Goal: Information Seeking & Learning: Learn about a topic

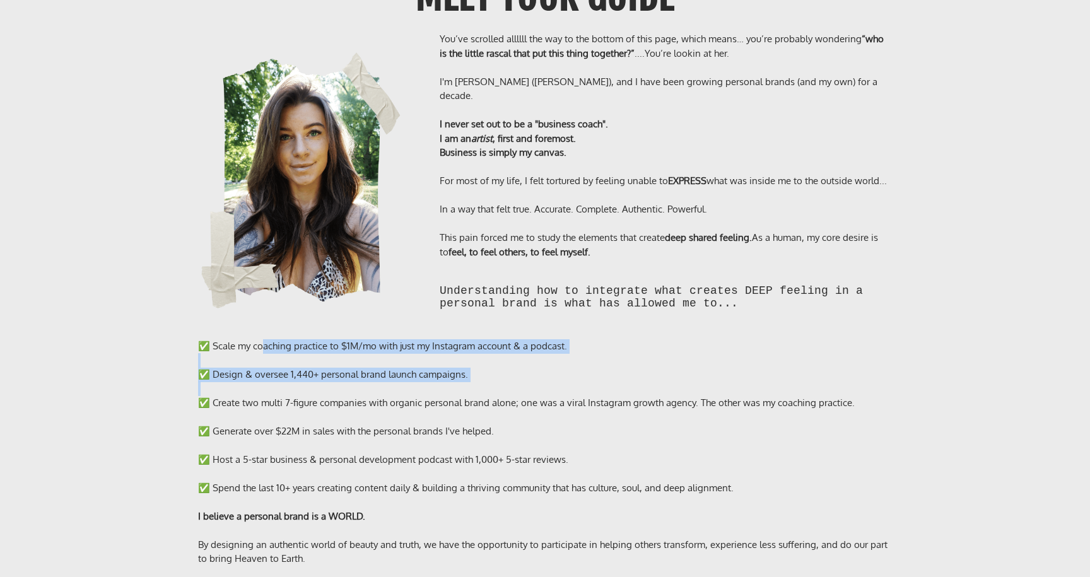
drag, startPoint x: 259, startPoint y: 325, endPoint x: 613, endPoint y: 392, distance: 359.9
click at [609, 370] on div "✅ Scale my coaching practice to $1M/mo with just my Instagram account & a podca…" at bounding box center [545, 509] width 694 height 340
click at [613, 410] on div at bounding box center [545, 417] width 694 height 15
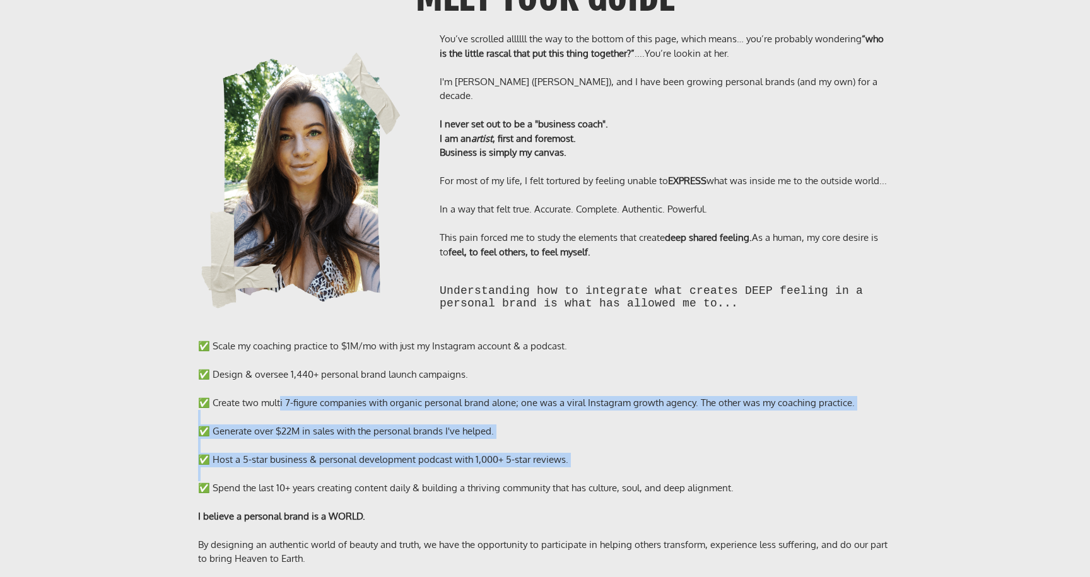
drag, startPoint x: 277, startPoint y: 381, endPoint x: 799, endPoint y: 458, distance: 527.8
click at [799, 458] on div "✅ Scale my coaching practice to $1M/mo with just my Instagram account & a podca…" at bounding box center [545, 509] width 694 height 340
click at [799, 467] on div at bounding box center [545, 474] width 694 height 15
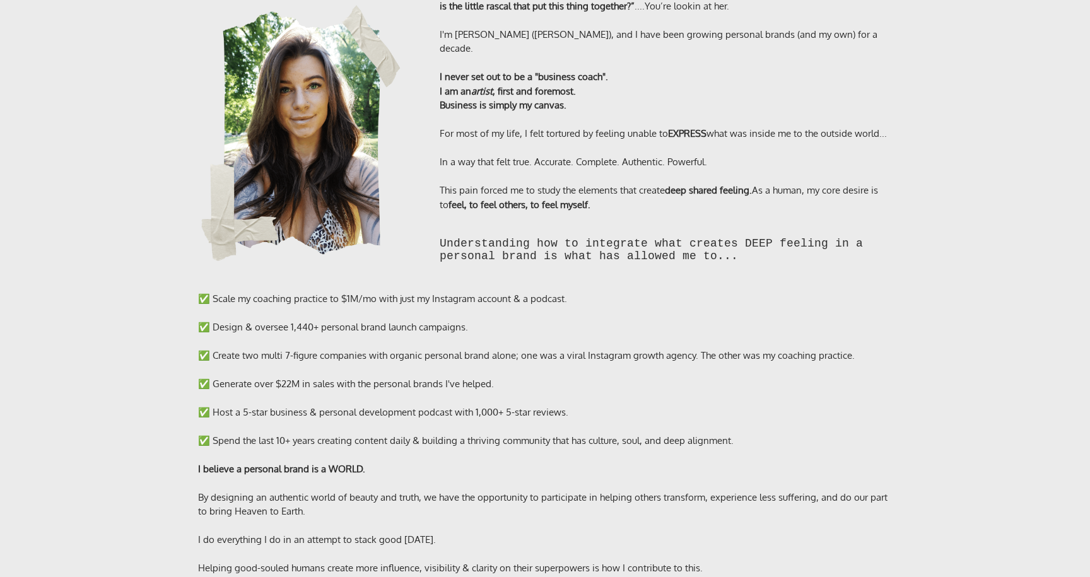
scroll to position [9469, 0]
drag, startPoint x: 642, startPoint y: 337, endPoint x: 871, endPoint y: 356, distance: 229.7
click at [870, 356] on div "✅ Scale my coaching practice to $1M/mo with just my Instagram account & a podca…" at bounding box center [545, 461] width 694 height 340
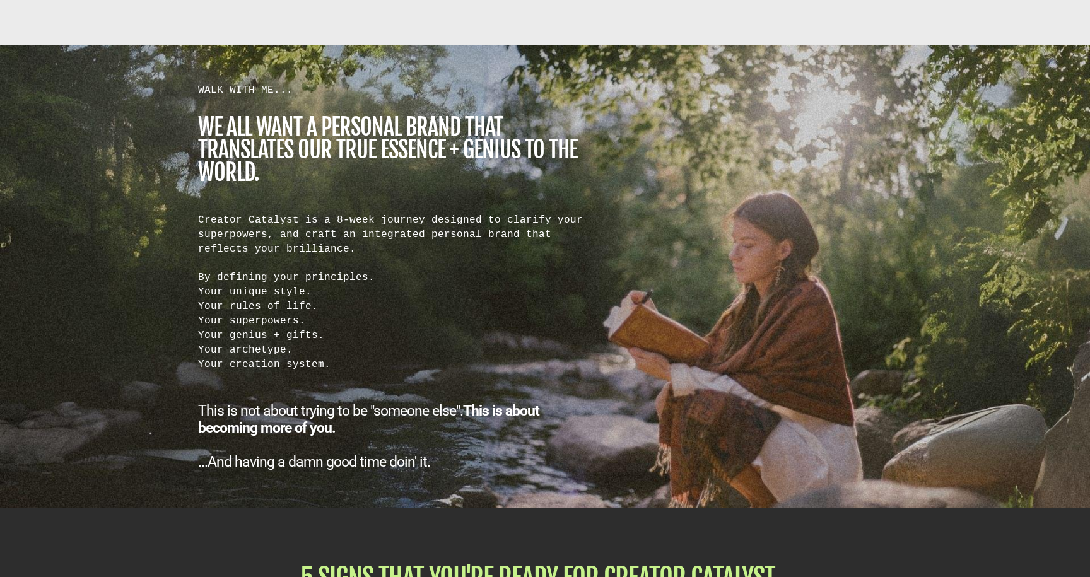
scroll to position [1181, 0]
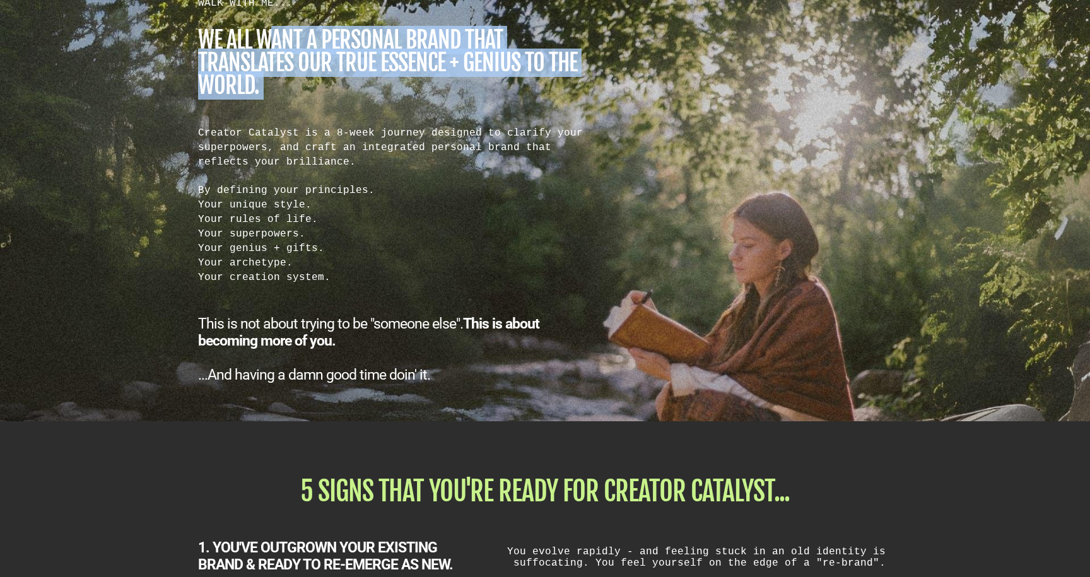
drag, startPoint x: 271, startPoint y: 39, endPoint x: 551, endPoint y: 145, distance: 299.9
click at [549, 123] on div "WALK WITH ME... we all want a personal brand that translates our true essence +…" at bounding box center [394, 190] width 404 height 388
click at [551, 170] on div "Creator Catalyst is a 8-week journey designed to clarify your superpowers, and …" at bounding box center [394, 204] width 392 height 158
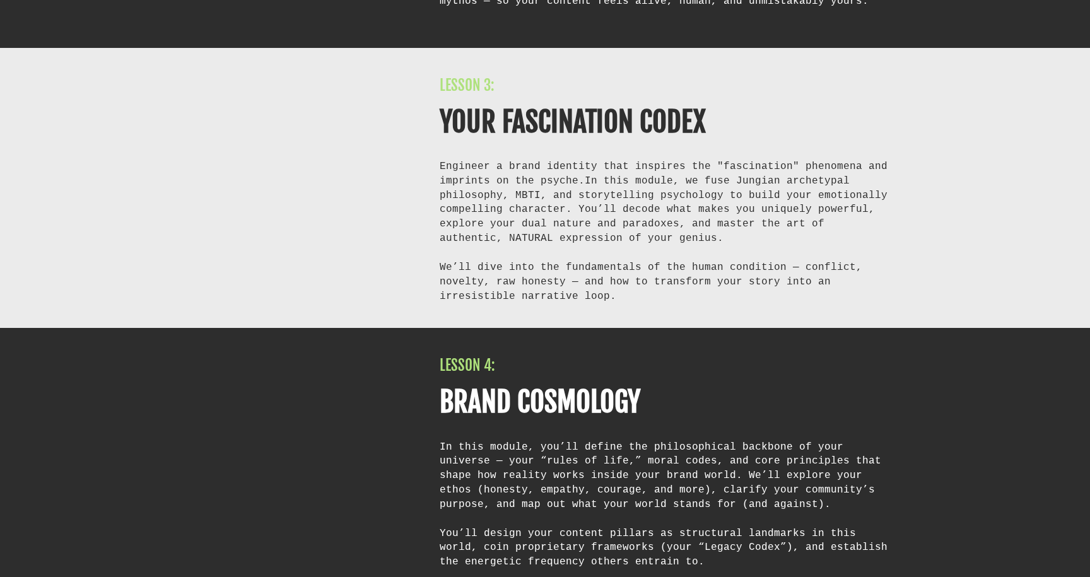
scroll to position [5615, 0]
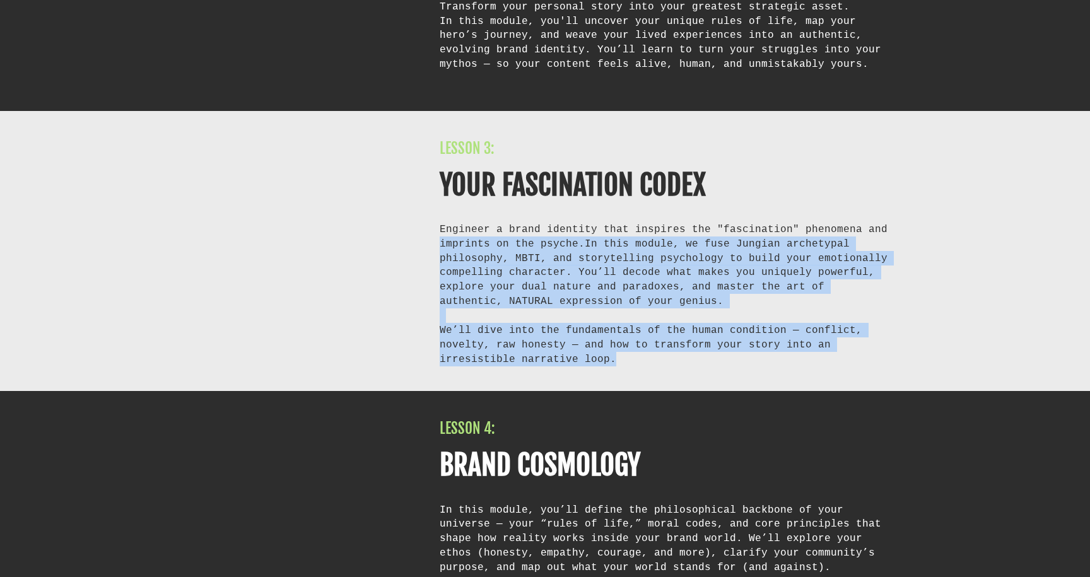
drag, startPoint x: 403, startPoint y: 247, endPoint x: 791, endPoint y: 406, distance: 419.9
click at [791, 406] on div "LESSON 4: BRAND COSMOLOGY In this module, you’ll define the philosophical backb…" at bounding box center [545, 531] width 1090 height 281
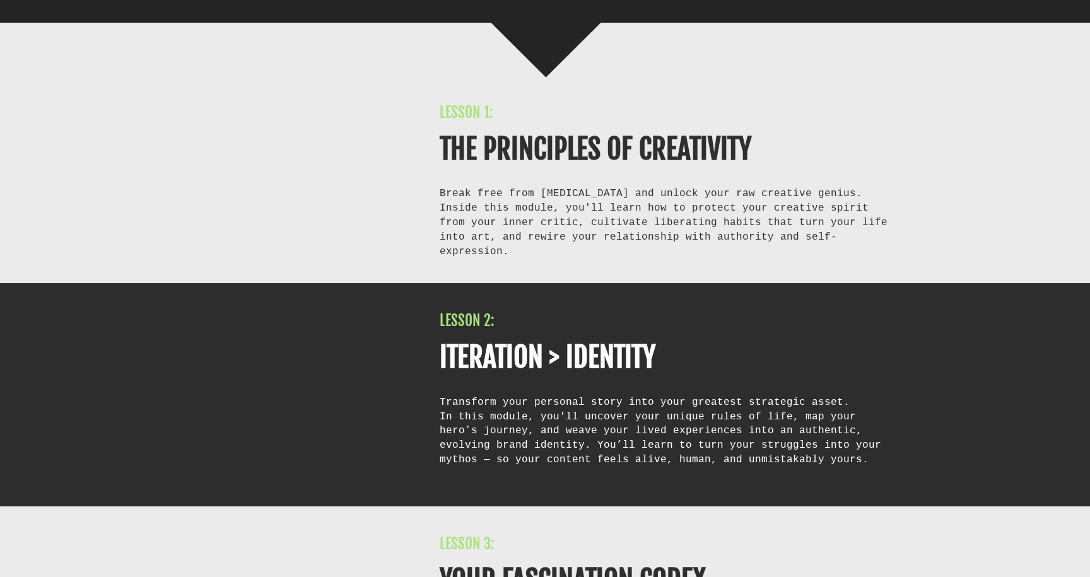
scroll to position [5056, 0]
